Goal: Task Accomplishment & Management: Manage account settings

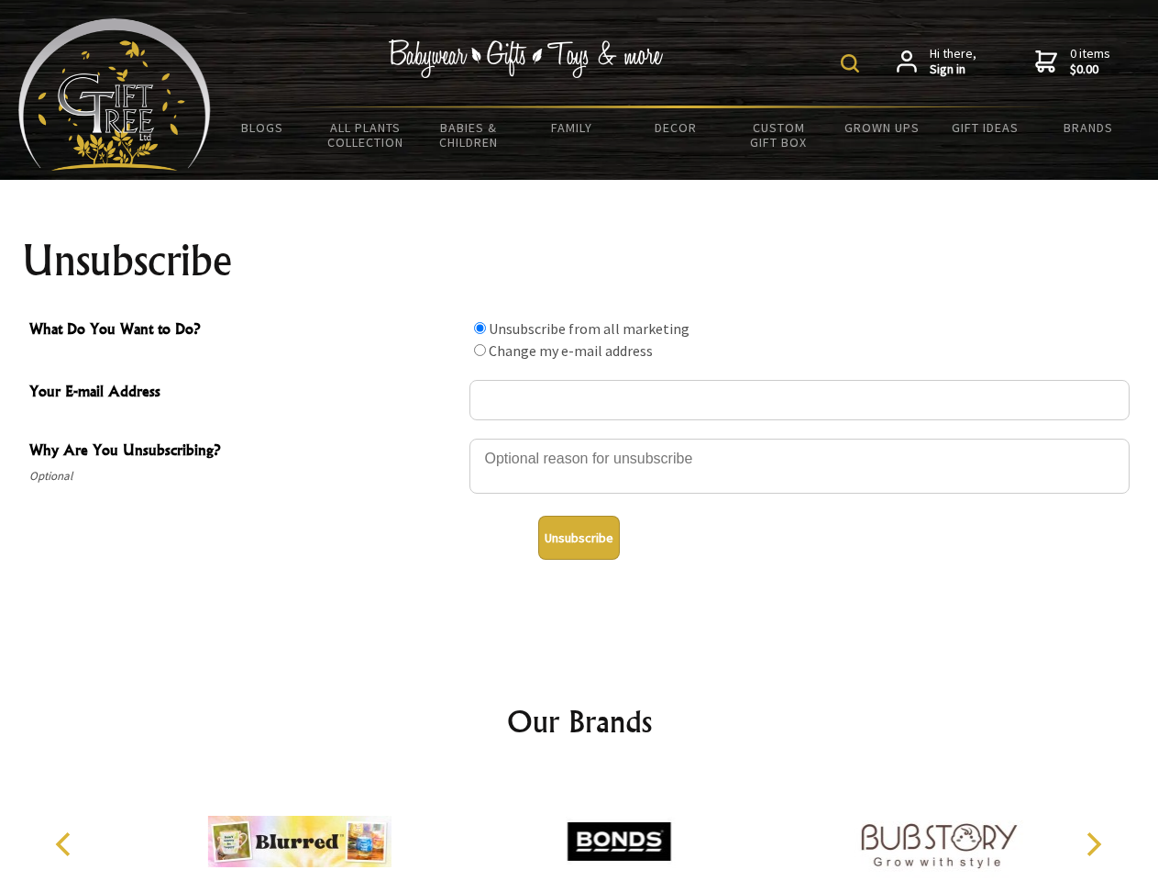
click at [853, 63] on img at bounding box center [850, 63] width 18 height 18
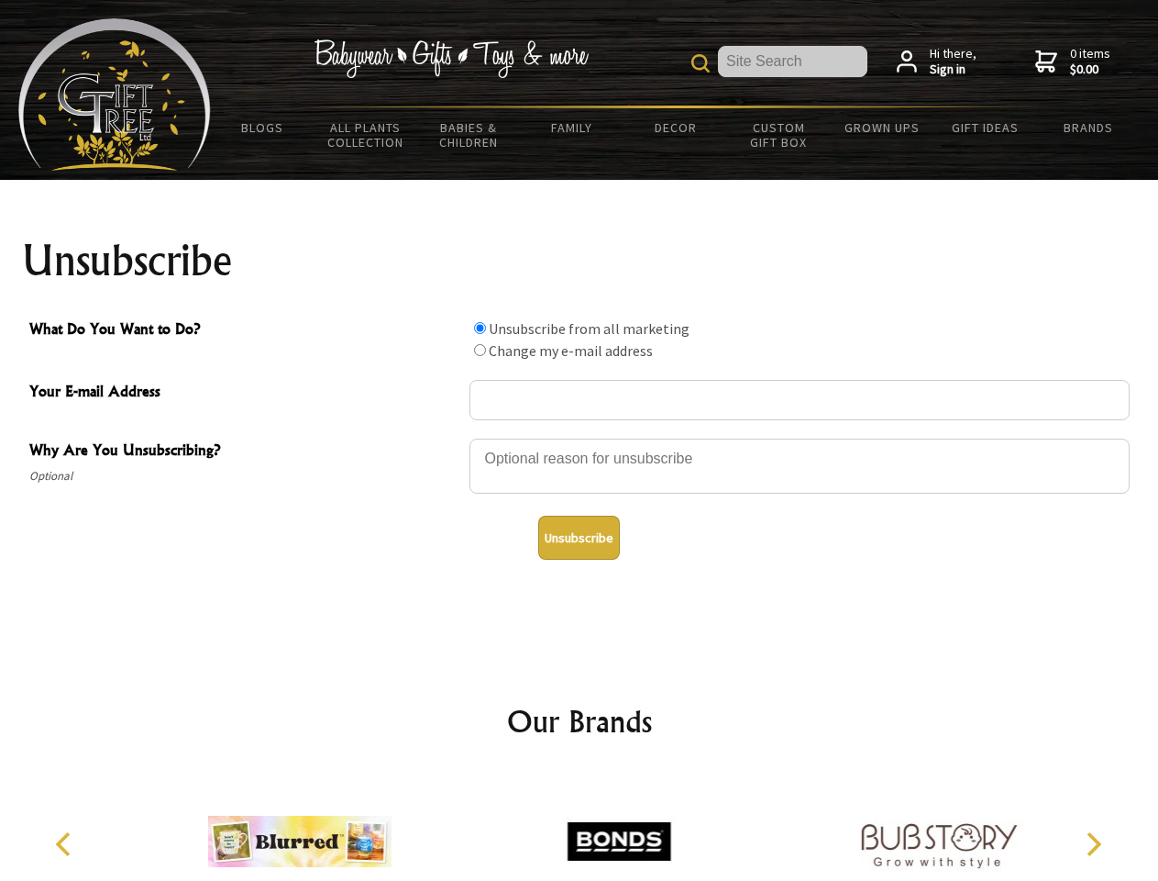
click at [580, 438] on div at bounding box center [800, 469] width 660 height 64
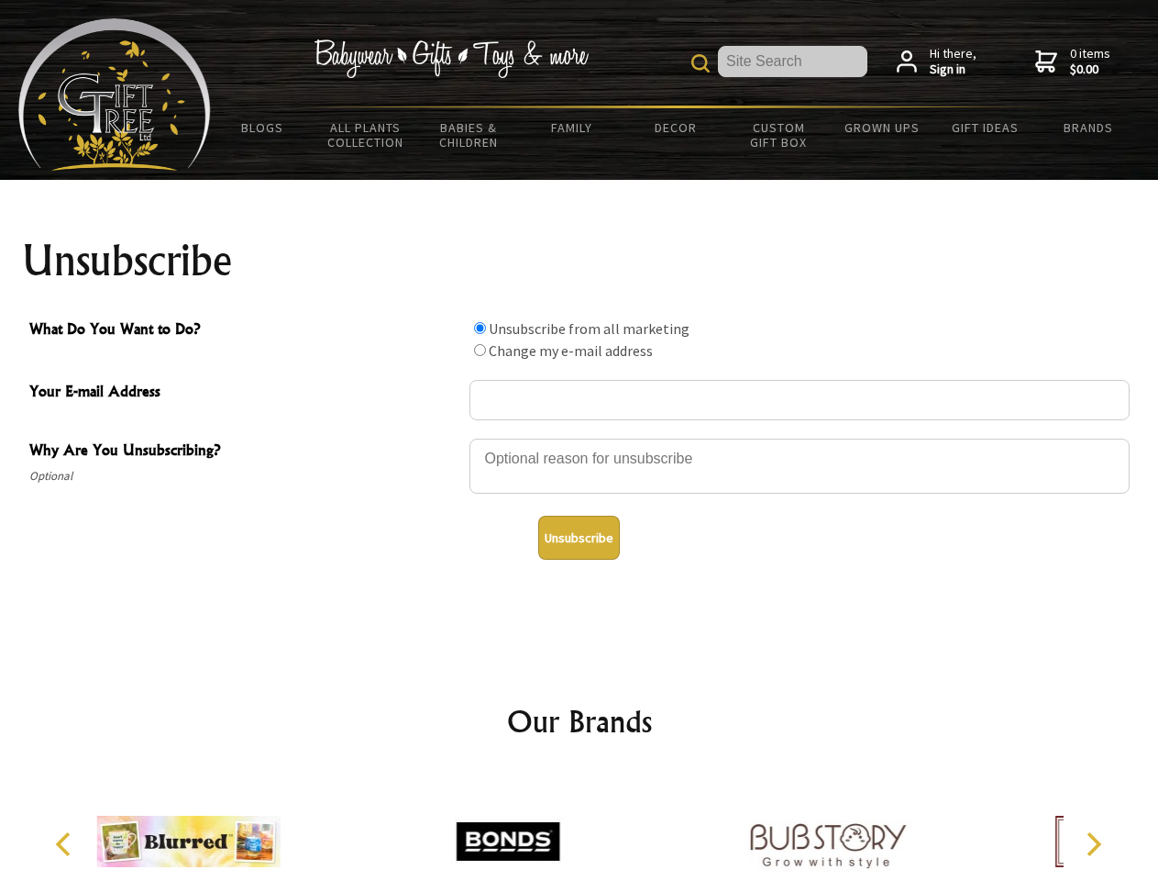
click at [480, 327] on input "What Do You Want to Do?" at bounding box center [480, 328] width 12 height 12
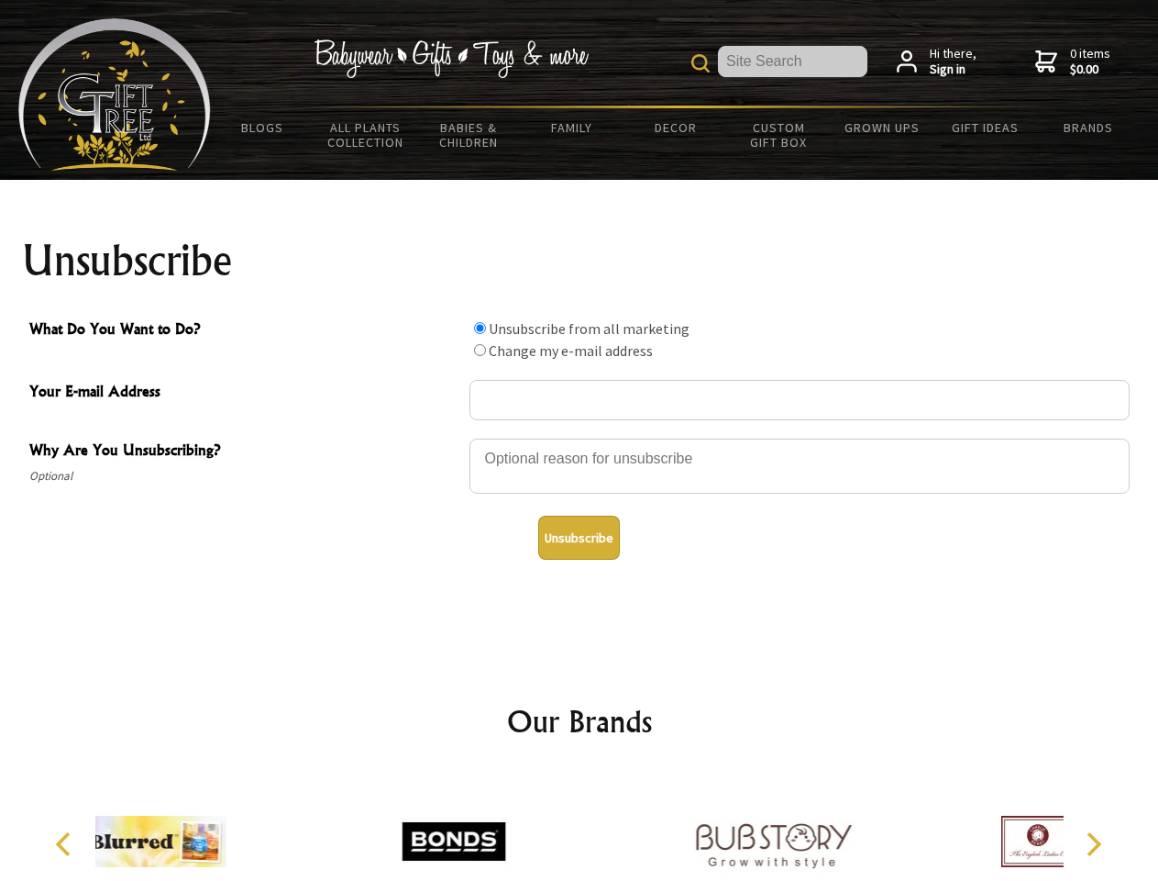
click at [480, 349] on input "What Do You Want to Do?" at bounding box center [480, 350] width 12 height 12
radio input "true"
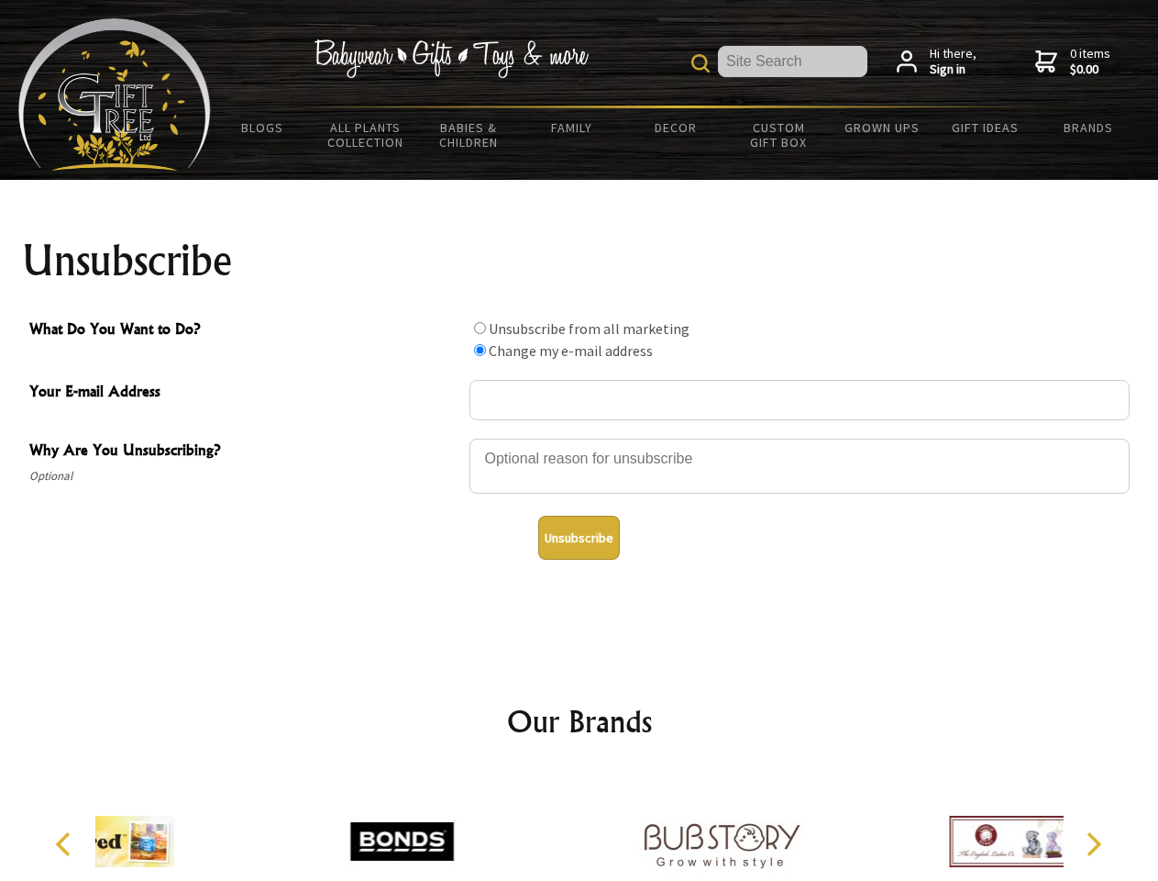
click at [579, 538] on button "Unsubscribe" at bounding box center [579, 537] width 82 height 44
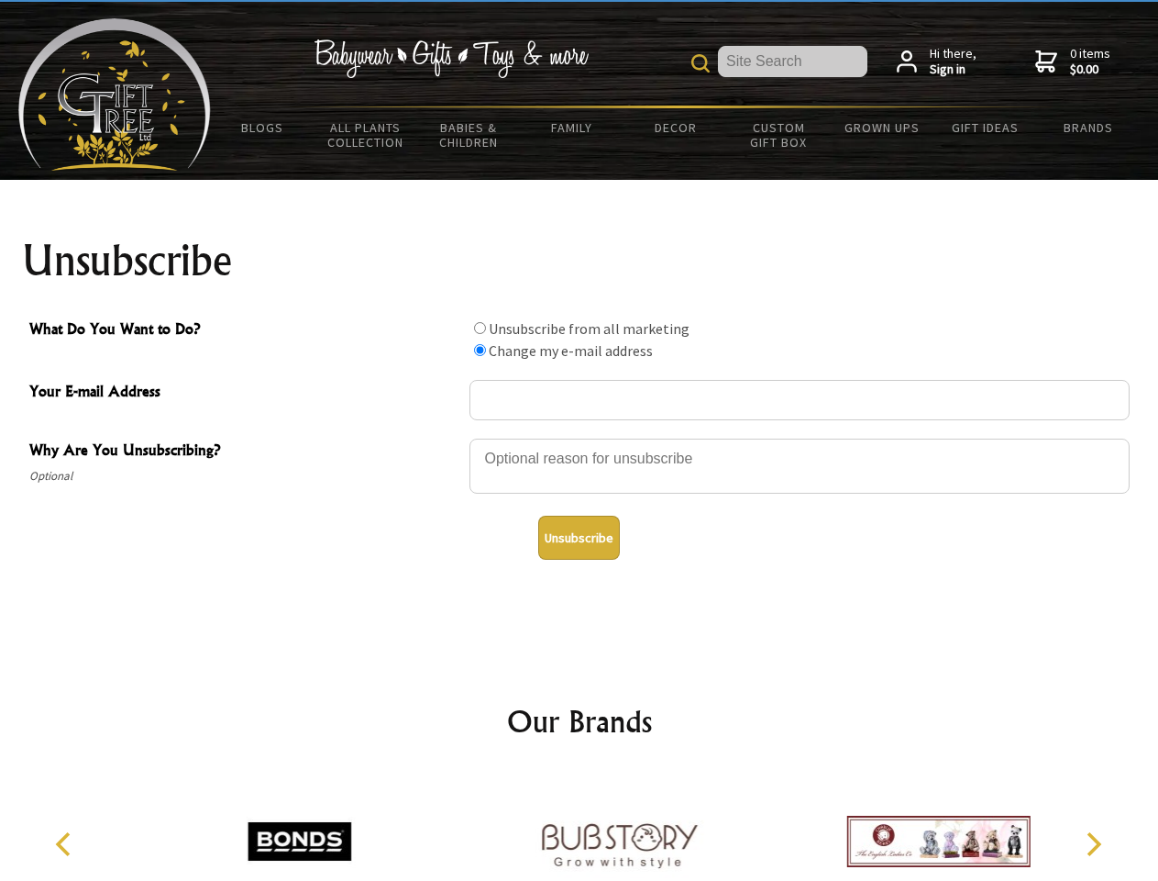
click at [66, 844] on icon "Previous" at bounding box center [65, 844] width 24 height 24
click at [1093, 844] on icon "Next" at bounding box center [1093, 844] width 24 height 24
